Goal: Information Seeking & Learning: Find specific fact

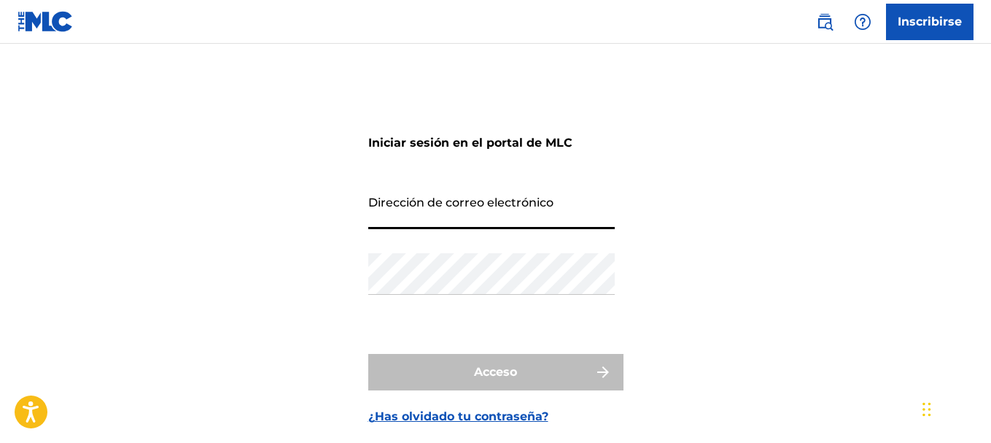
click at [507, 205] on input "Dirección de correo electrónico" at bounding box center [491, 208] width 246 height 42
type input "[EMAIL_ADDRESS][DOMAIN_NAME]"
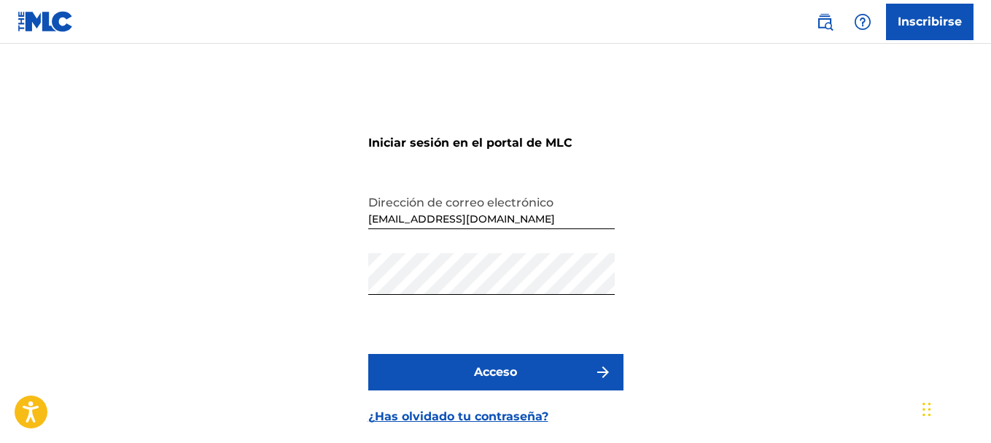
click at [547, 362] on button "Acceso" at bounding box center [495, 372] width 255 height 36
click at [513, 378] on font "Acceso" at bounding box center [495, 372] width 43 height 18
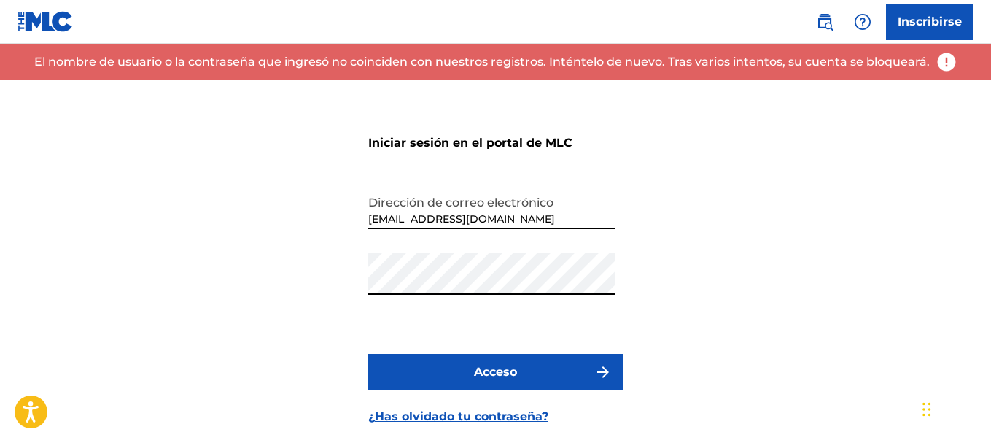
click at [368, 354] on button "Acceso" at bounding box center [495, 372] width 255 height 36
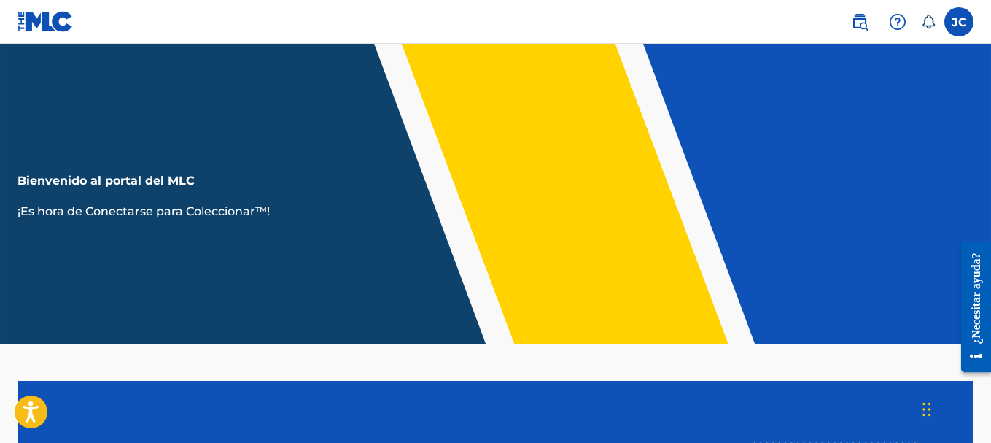
click at [852, 16] on img at bounding box center [860, 22] width 18 height 18
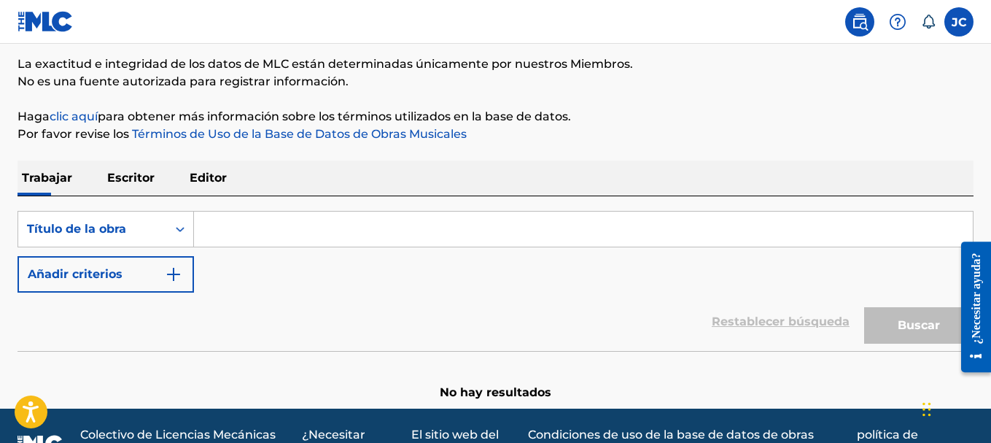
scroll to position [119, 0]
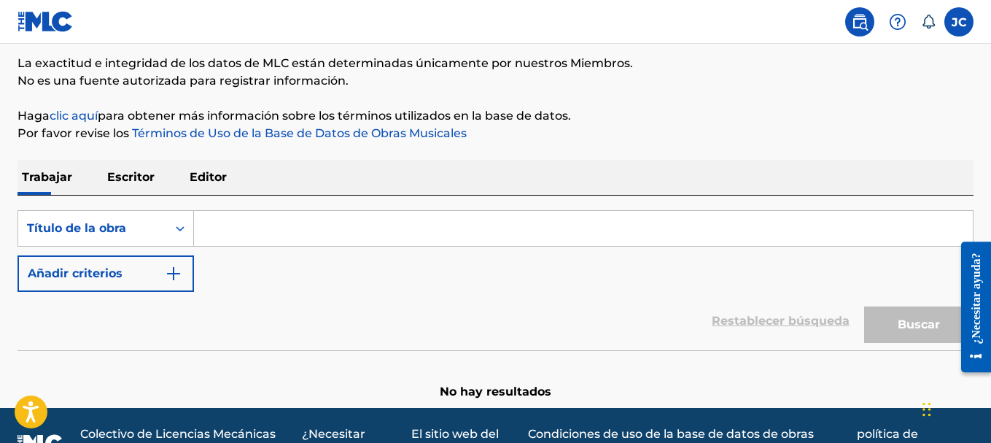
click at [141, 176] on font "Escritor" at bounding box center [130, 177] width 47 height 14
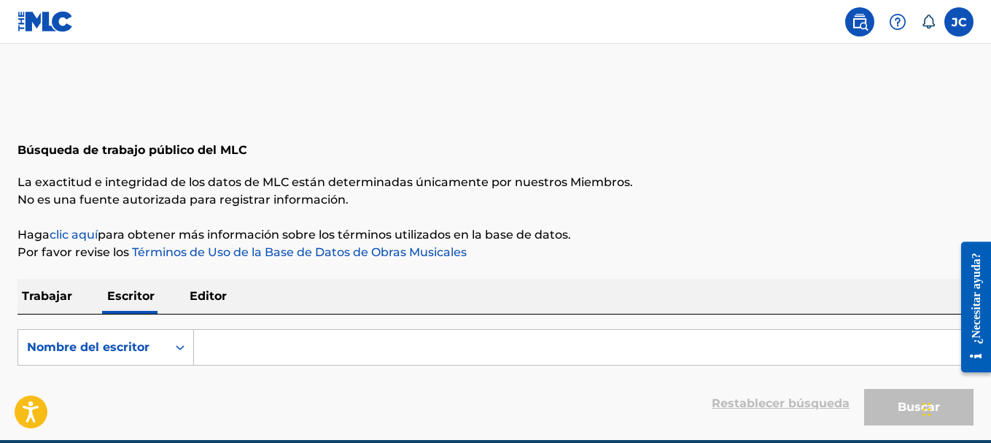
scroll to position [67, 0]
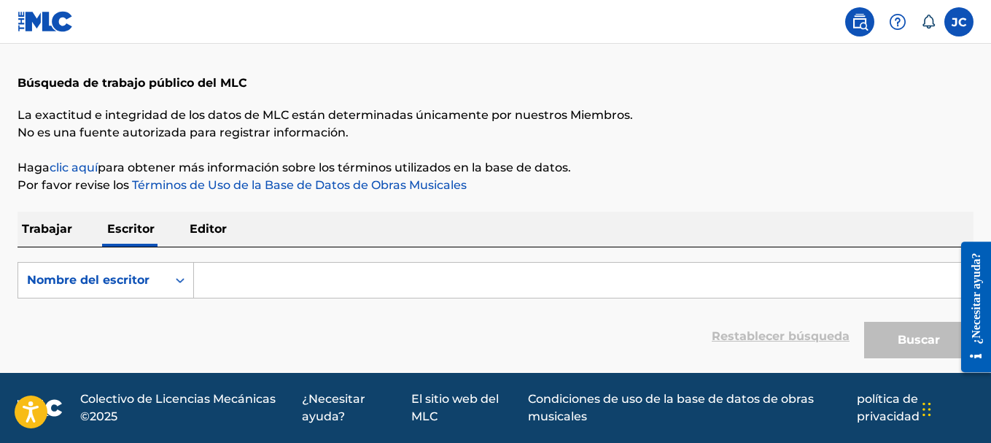
click at [254, 287] on input "Formulario de búsqueda" at bounding box center [583, 280] width 779 height 35
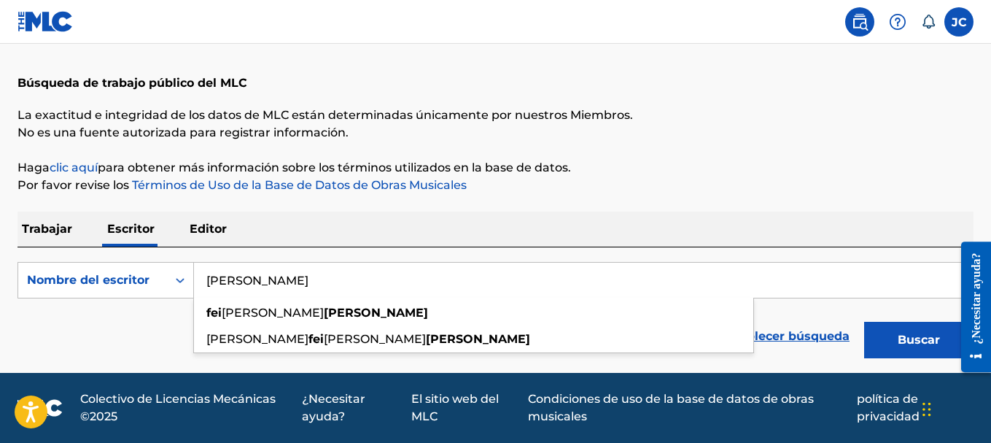
click at [279, 282] on input "[PERSON_NAME]" at bounding box center [583, 280] width 779 height 35
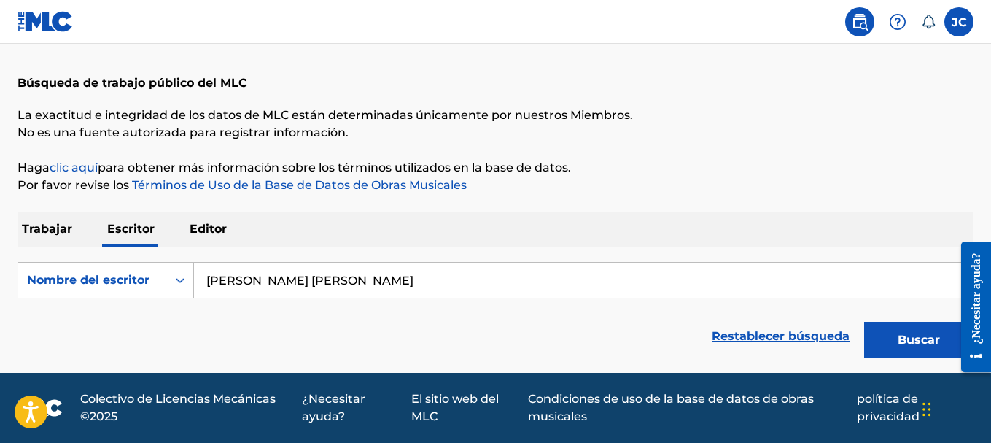
type input "[PERSON_NAME] [PERSON_NAME]"
click at [864, 322] on button "Buscar" at bounding box center [918, 340] width 109 height 36
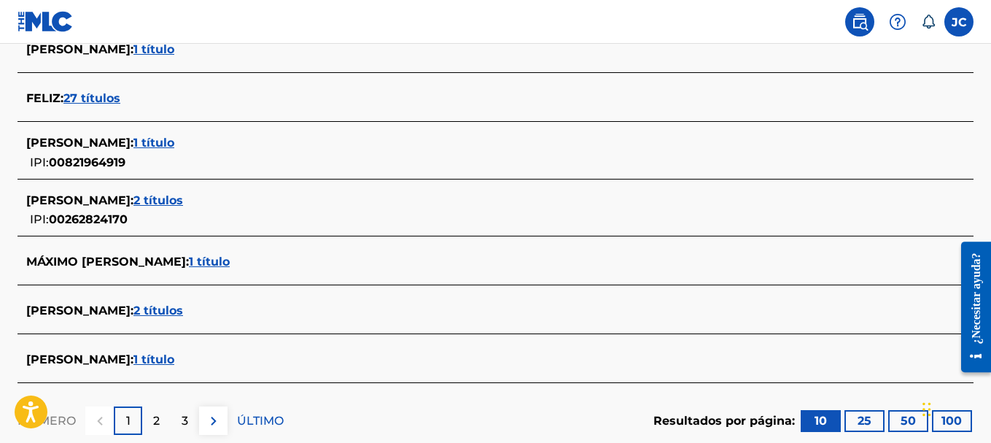
scroll to position [583, 0]
click at [213, 259] on font "1 título" at bounding box center [209, 261] width 41 height 14
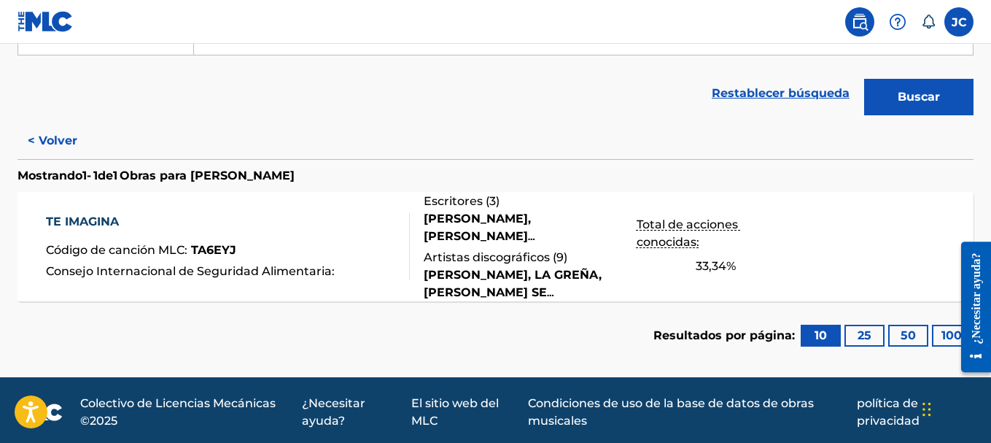
scroll to position [314, 0]
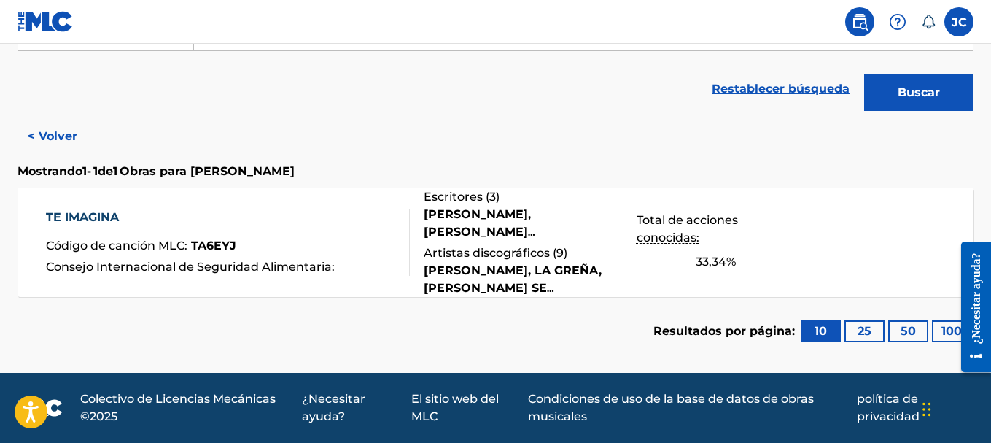
click at [32, 137] on font "< Volver" at bounding box center [53, 136] width 50 height 14
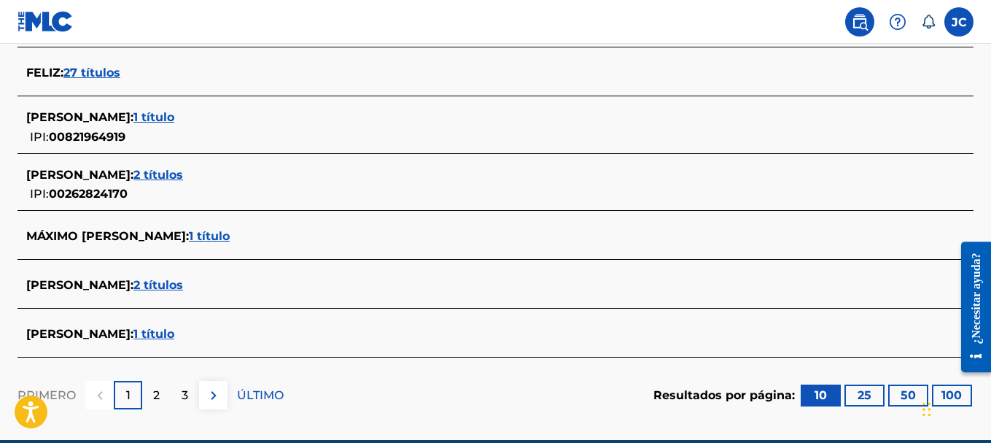
scroll to position [609, 0]
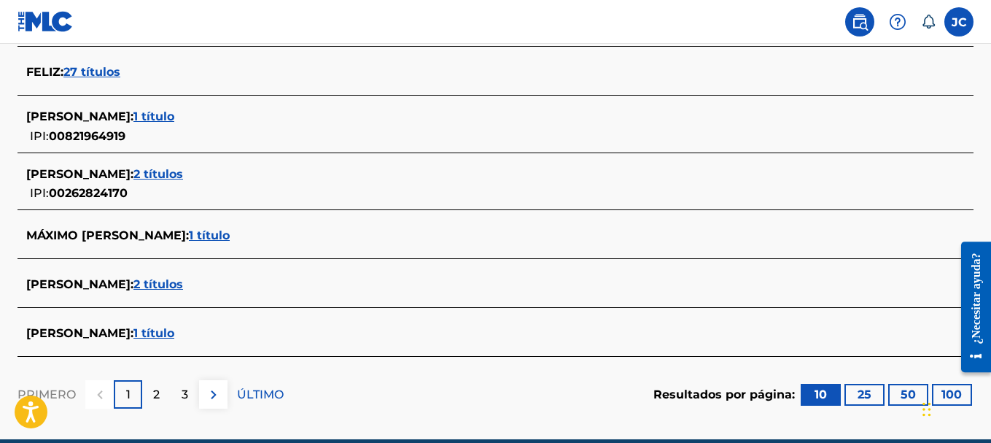
click at [174, 328] on font "1 título" at bounding box center [153, 333] width 41 height 14
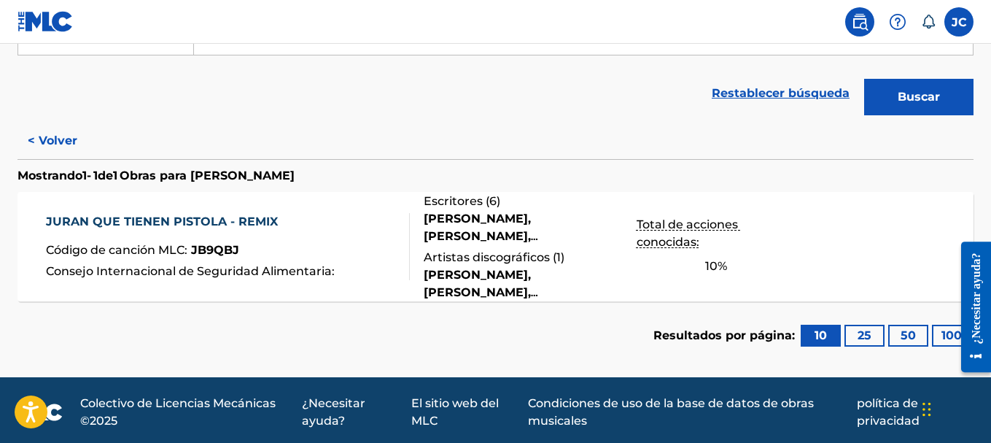
scroll to position [314, 0]
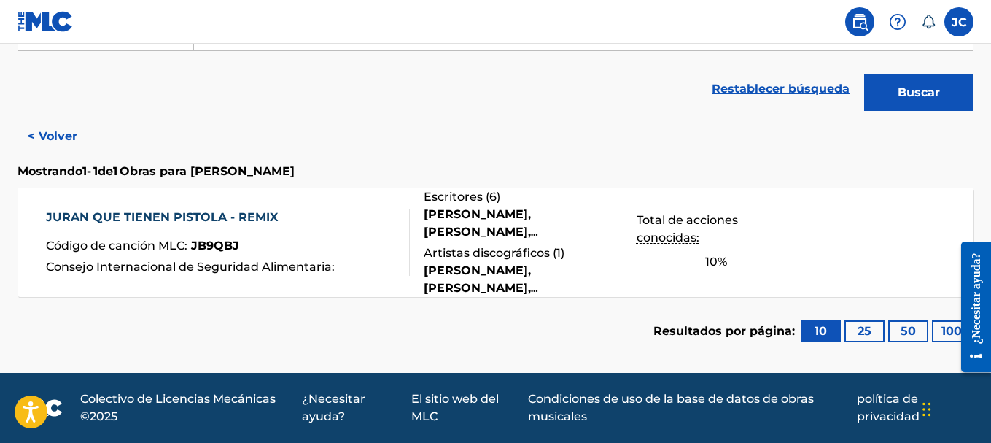
click at [855, 327] on button "25" at bounding box center [864, 331] width 40 height 22
click at [911, 335] on font "50" at bounding box center [908, 331] width 15 height 14
click at [36, 138] on font "< Volver" at bounding box center [53, 136] width 50 height 14
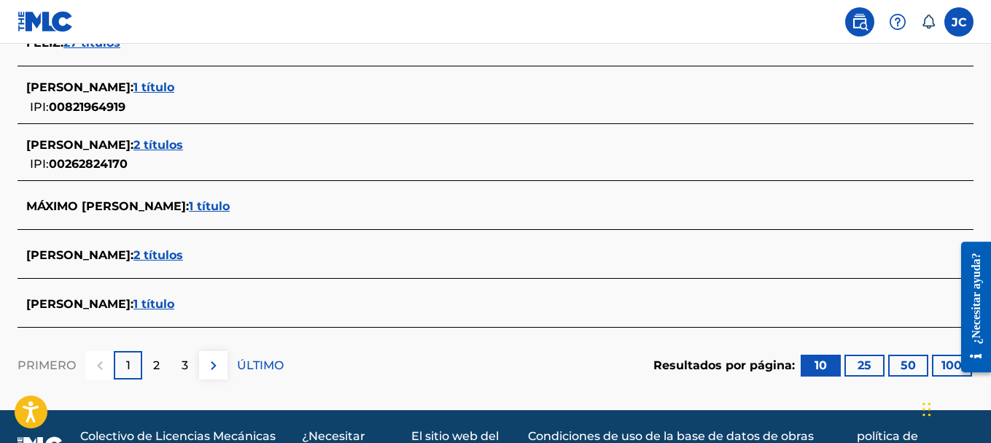
scroll to position [675, 0]
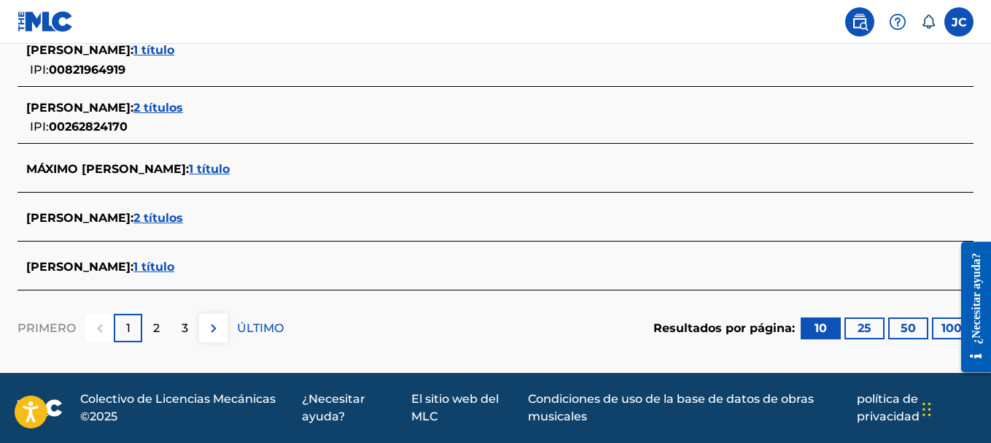
click at [154, 319] on p "2" at bounding box center [156, 328] width 7 height 18
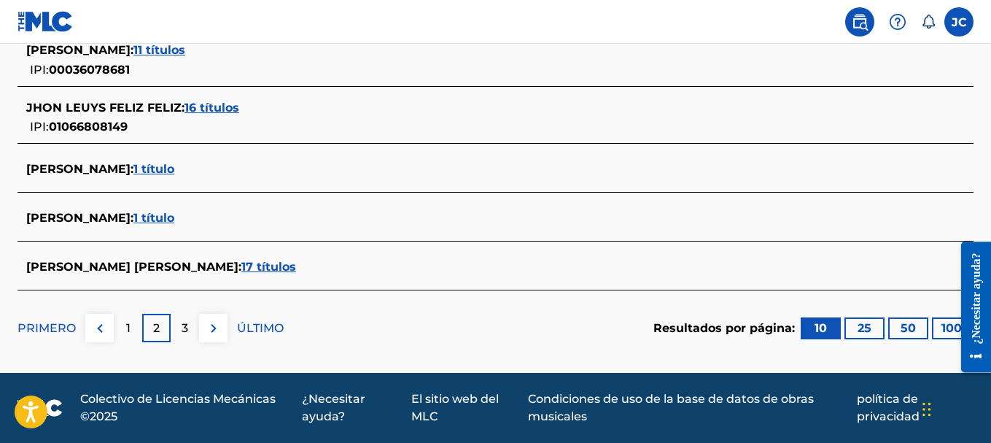
click at [186, 327] on font "3" at bounding box center [185, 328] width 7 height 14
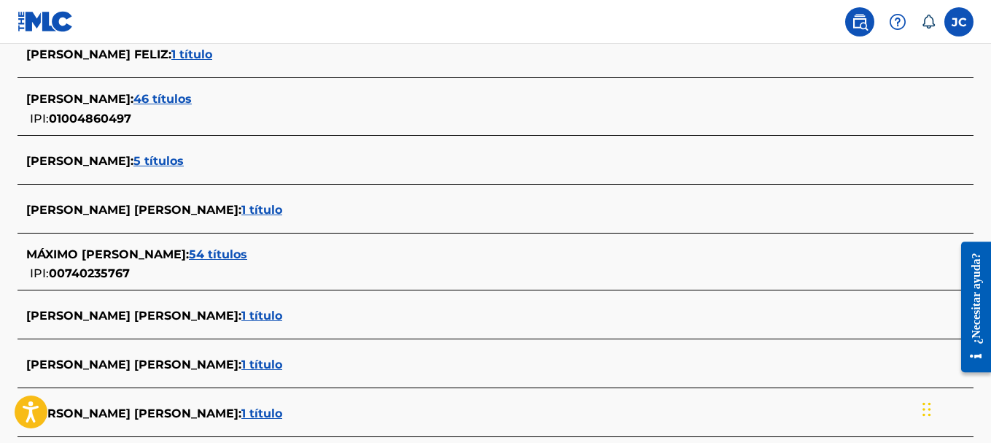
scroll to position [657, 0]
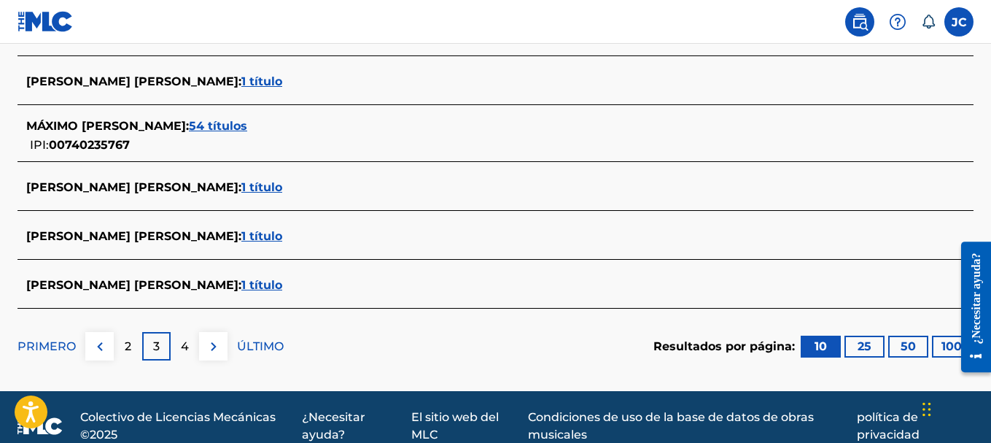
click at [105, 348] on img at bounding box center [100, 347] width 18 height 18
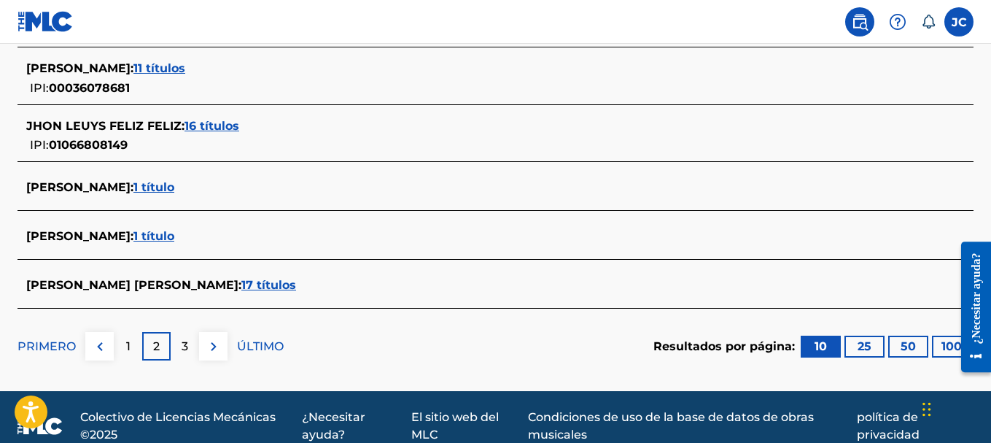
click at [105, 348] on img at bounding box center [100, 347] width 18 height 18
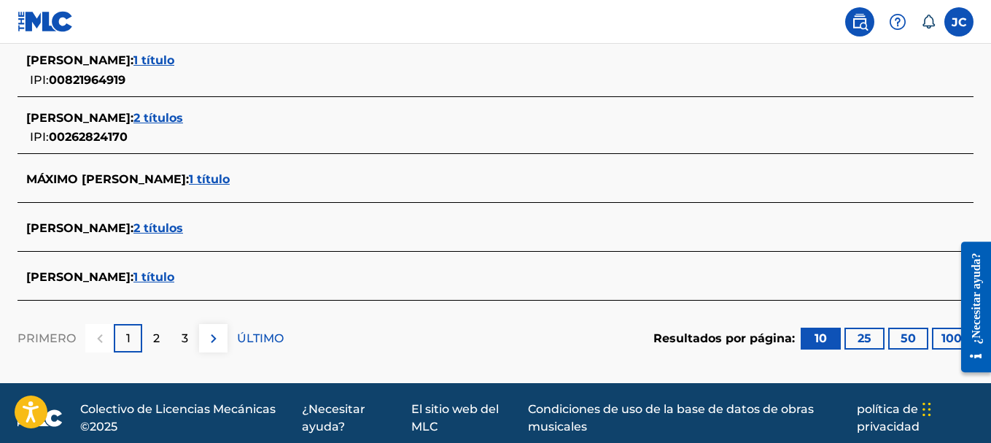
scroll to position [675, 0]
